Goal: Transaction & Acquisition: Book appointment/travel/reservation

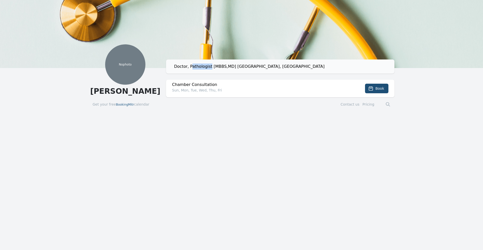
drag, startPoint x: 190, startPoint y: 67, endPoint x: 209, endPoint y: 65, distance: 19.8
click at [209, 65] on div "Doctor, Pathologist [MBBS,MD] [GEOGRAPHIC_DATA], [GEOGRAPHIC_DATA]" at bounding box center [282, 66] width 216 height 6
click at [192, 65] on div "Doctor, Pathologist [MBBS,MD] [GEOGRAPHIC_DATA], [GEOGRAPHIC_DATA]" at bounding box center [282, 66] width 216 height 6
click at [205, 66] on div "Doctor, Pathologist [MBBS,MD] [GEOGRAPHIC_DATA], [GEOGRAPHIC_DATA]" at bounding box center [282, 66] width 216 height 6
click at [188, 66] on div "Doctor, Pathologist [MBBS,MD] [GEOGRAPHIC_DATA], [GEOGRAPHIC_DATA]" at bounding box center [282, 66] width 216 height 6
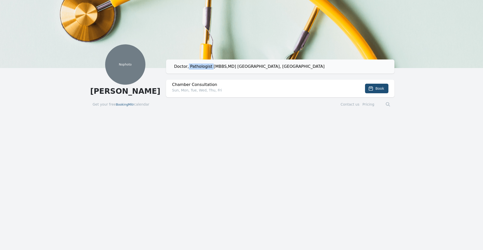
drag, startPoint x: 188, startPoint y: 66, endPoint x: 210, endPoint y: 66, distance: 21.9
click at [210, 66] on div "Doctor, Pathologist [MBBS,MD] [GEOGRAPHIC_DATA], [GEOGRAPHIC_DATA]" at bounding box center [282, 66] width 216 height 6
drag, startPoint x: 217, startPoint y: 72, endPoint x: 214, endPoint y: 77, distance: 5.9
click at [215, 79] on div "Doctor, Pathologist [MBBS,[GEOGRAPHIC_DATA]] [GEOGRAPHIC_DATA], [GEOGRAPHIC_DAT…" at bounding box center [280, 78] width 229 height 38
click at [177, 66] on div "Doctor, Pathologist [MBBS,MD] [GEOGRAPHIC_DATA], [GEOGRAPHIC_DATA]" at bounding box center [282, 66] width 216 height 6
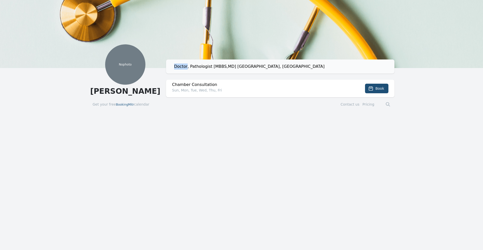
click at [177, 66] on div "Doctor, Pathologist [MBBS,MD] [GEOGRAPHIC_DATA], [GEOGRAPHIC_DATA]" at bounding box center [282, 66] width 216 height 6
click at [191, 85] on h2 "Chamber Consultation" at bounding box center [257, 85] width 171 height 6
click at [379, 89] on span "Book" at bounding box center [380, 88] width 9 height 5
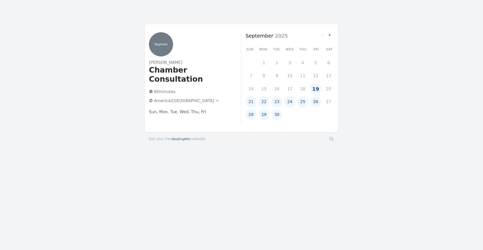
click at [315, 92] on button "19" at bounding box center [315, 88] width 11 height 11
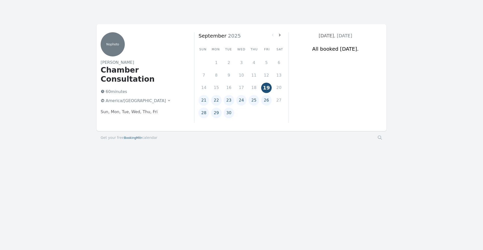
click at [203, 101] on button "21" at bounding box center [204, 100] width 11 height 11
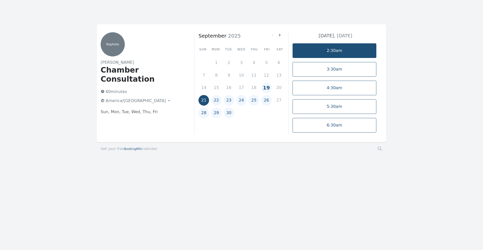
click at [320, 54] on link "2:30am" at bounding box center [335, 50] width 84 height 15
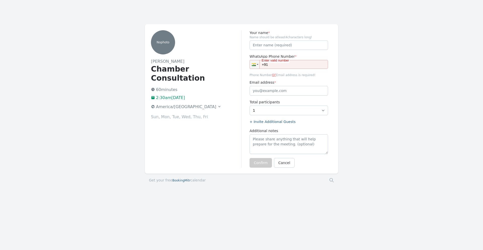
click at [186, 103] on button "America/[GEOGRAPHIC_DATA]" at bounding box center [186, 107] width 75 height 8
click at [138, 105] on div "No photo [PERSON_NAME] Chamber Consultation 60 minutes 2:30am[DATE] America/[GE…" at bounding box center [241, 106] width 483 height 165
